Goal: Transaction & Acquisition: Obtain resource

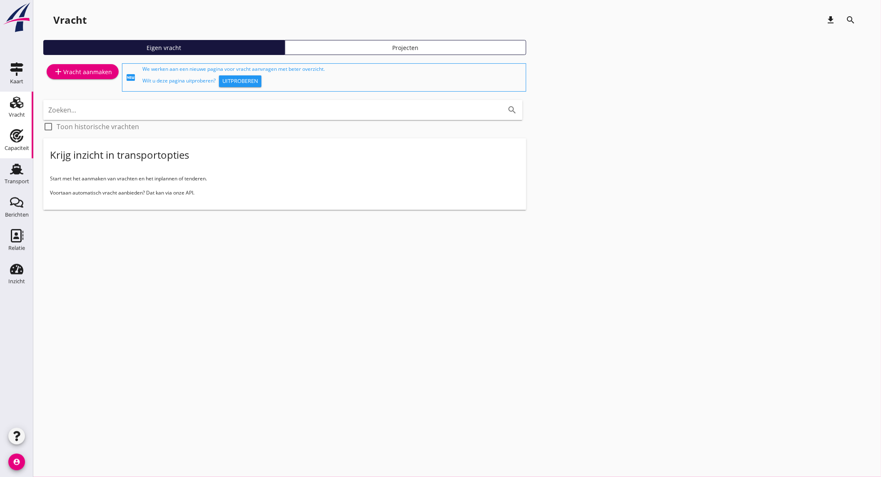
click at [25, 138] on div "Capaciteit" at bounding box center [17, 135] width 20 height 13
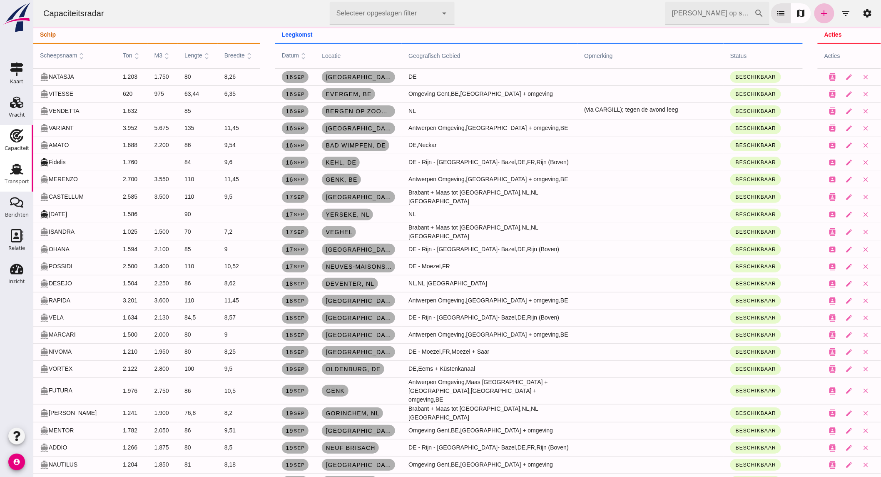
click at [26, 176] on div "Transport" at bounding box center [17, 182] width 25 height 12
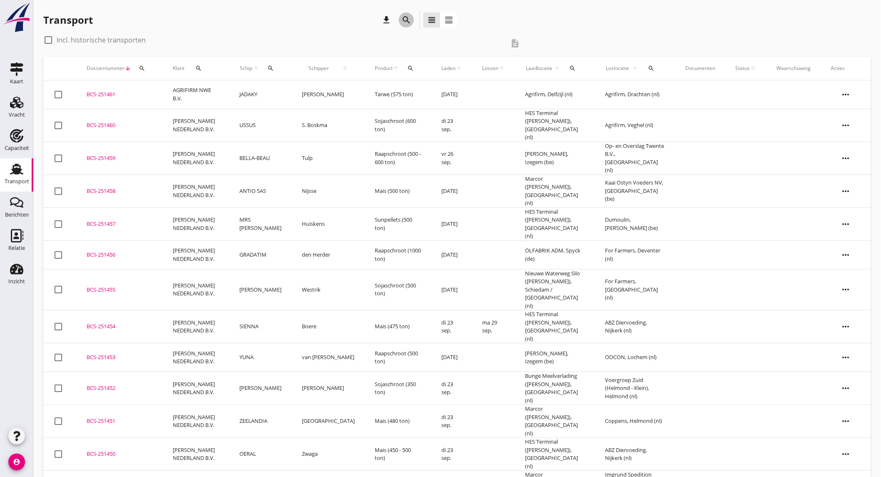
click at [408, 17] on icon "search" at bounding box center [406, 20] width 10 height 10
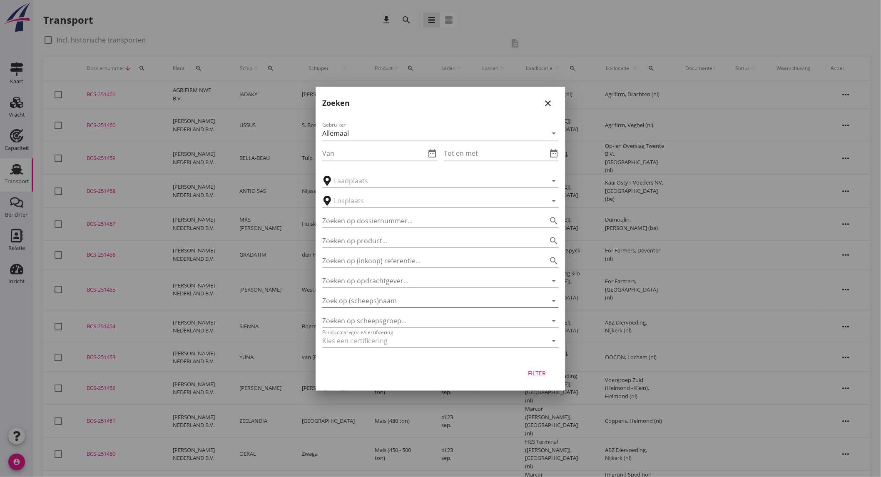
drag, startPoint x: 376, startPoint y: 297, endPoint x: 381, endPoint y: 298, distance: 5.4
click at [379, 297] on input "Zoek op (scheeps)naam" at bounding box center [428, 300] width 213 height 13
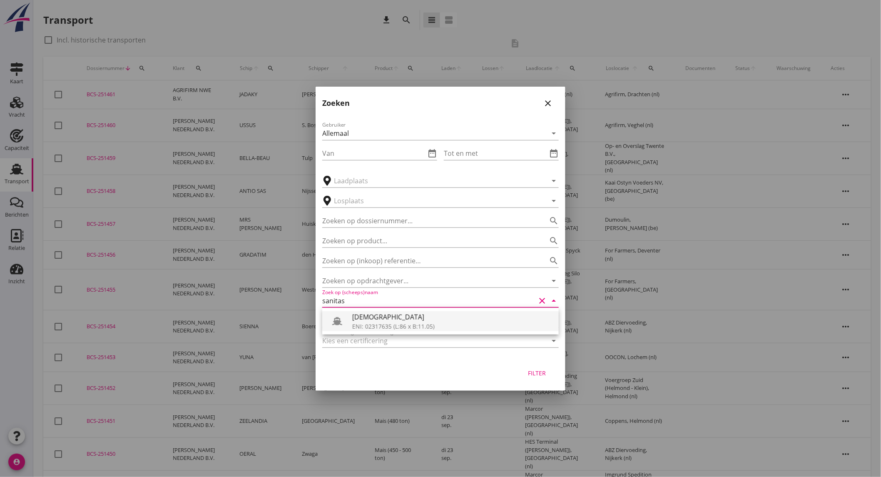
click at [396, 325] on div "ENI: 02317635 (L:86 x B:11.05)" at bounding box center [452, 326] width 200 height 9
click at [540, 367] on button "Filter" at bounding box center [537, 372] width 37 height 15
type input "[DEMOGRAPHIC_DATA]"
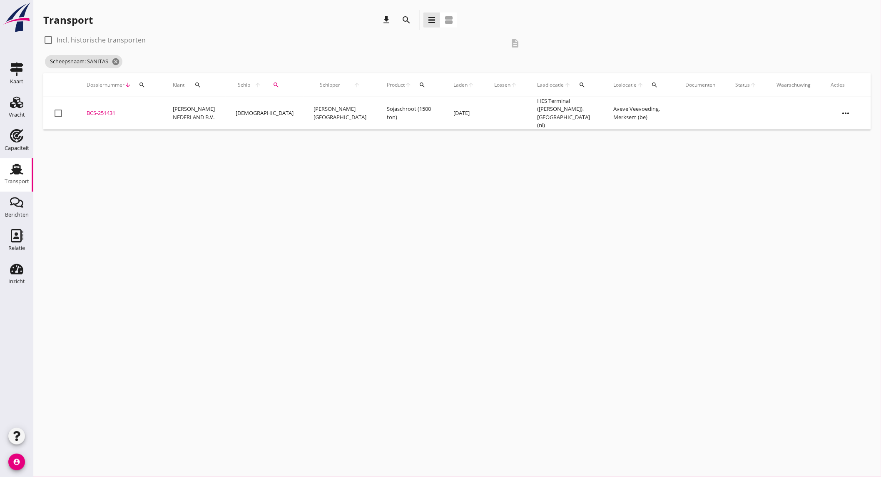
click at [139, 41] on label "Incl. historische transporten" at bounding box center [101, 40] width 89 height 8
checkbox input "true"
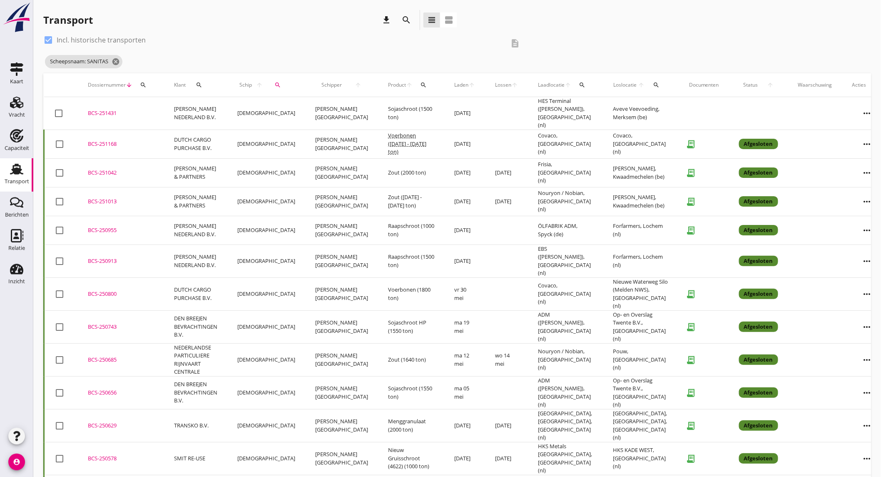
click at [328, 172] on td "[PERSON_NAME][GEOGRAPHIC_DATA]" at bounding box center [341, 172] width 73 height 29
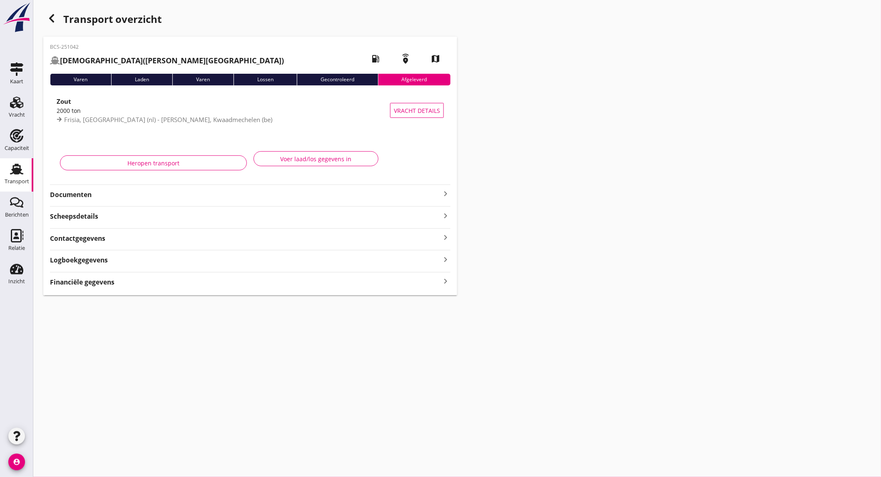
click at [105, 196] on strong "Documenten" at bounding box center [245, 195] width 390 height 10
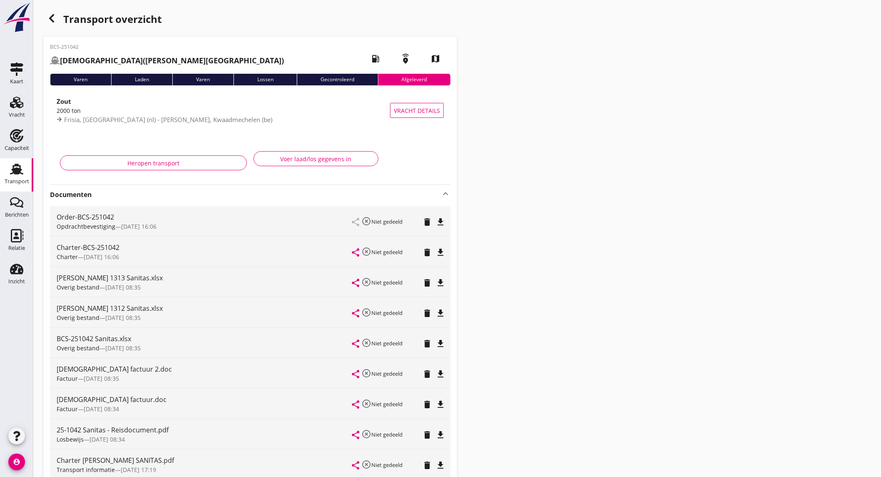
scroll to position [46, 0]
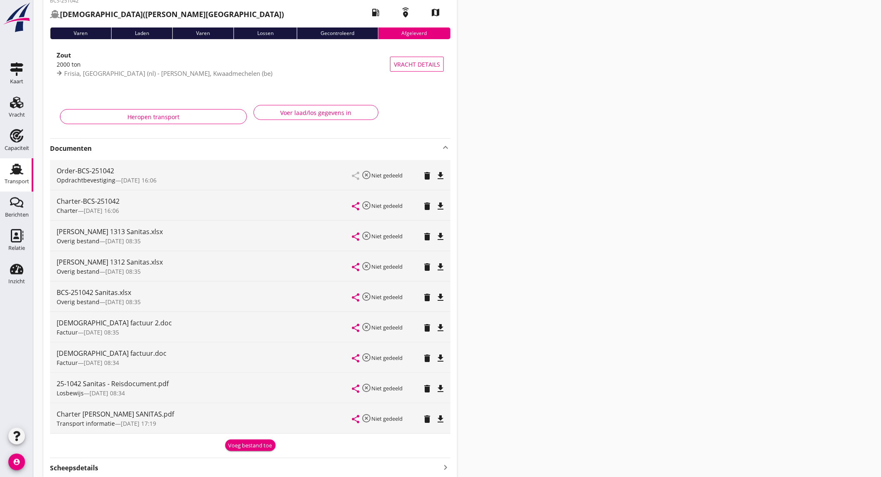
click at [442, 388] on icon "file_download" at bounding box center [440, 388] width 10 height 10
drag, startPoint x: 440, startPoint y: 267, endPoint x: 438, endPoint y: 261, distance: 6.0
click at [440, 267] on icon "file_download" at bounding box center [440, 267] width 10 height 10
click at [439, 295] on icon "file_download" at bounding box center [440, 297] width 10 height 10
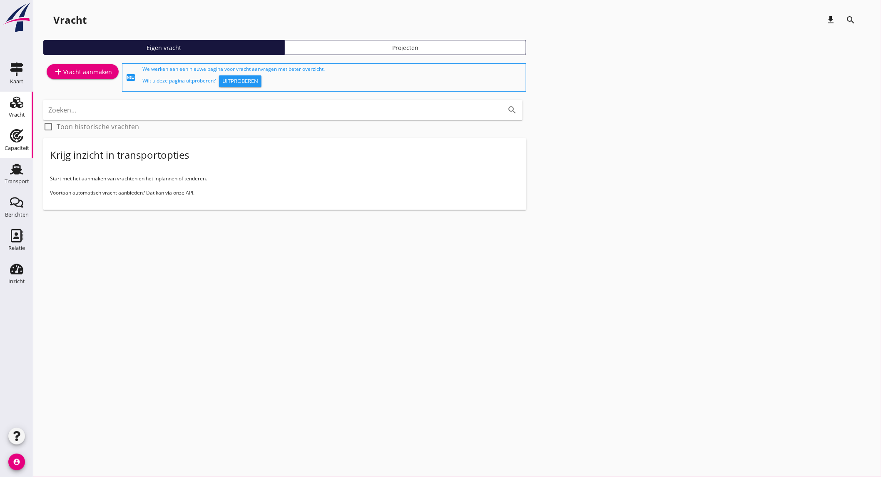
click at [21, 149] on div "Capaciteit" at bounding box center [17, 147] width 25 height 5
